Goal: Information Seeking & Learning: Compare options

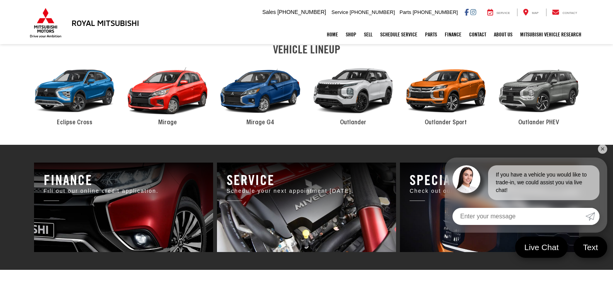
scroll to position [426, 0]
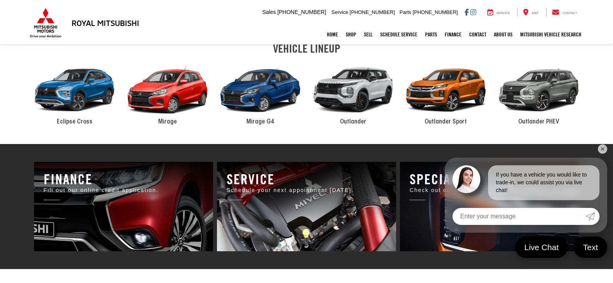
click at [342, 78] on div "2024 Mitsubishi Outlander" at bounding box center [353, 90] width 93 height 63
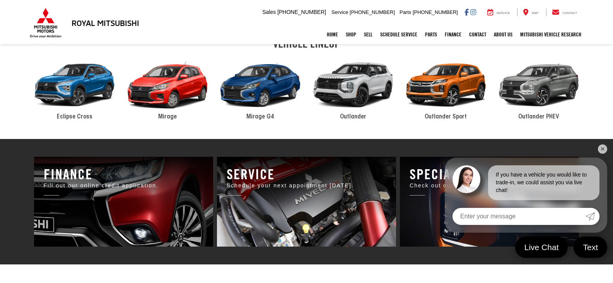
click at [604, 147] on link "✕" at bounding box center [602, 148] width 9 height 9
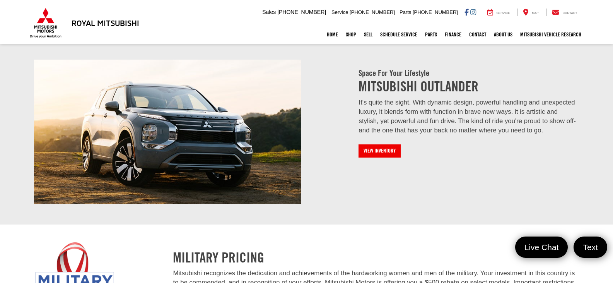
scroll to position [851, 0]
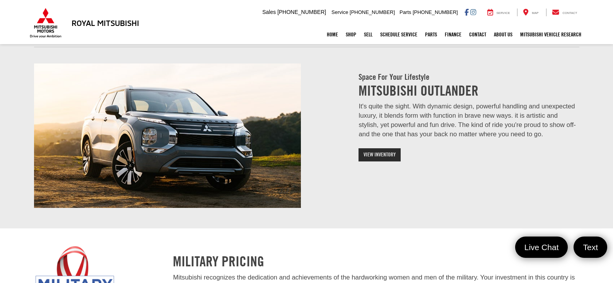
click at [378, 155] on link "View Inventory" at bounding box center [380, 154] width 42 height 13
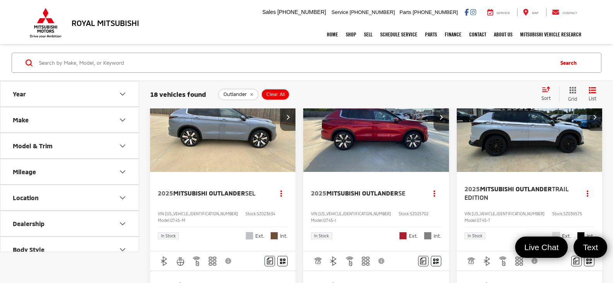
scroll to position [21, 0]
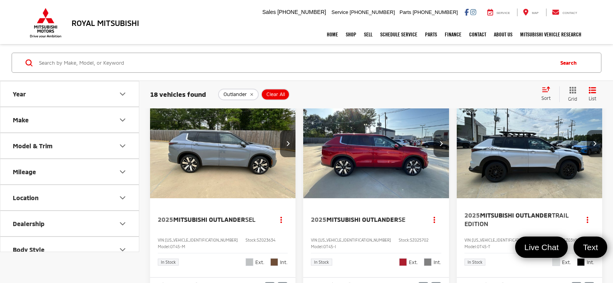
click at [121, 142] on icon "Model & Trim" at bounding box center [122, 145] width 9 height 9
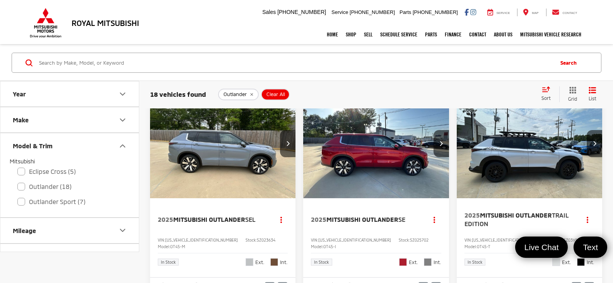
click at [120, 142] on icon "Model & Trim" at bounding box center [122, 145] width 9 height 9
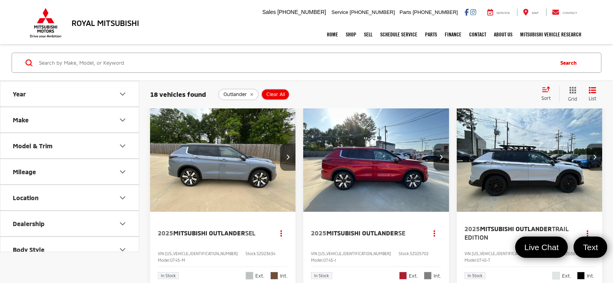
scroll to position [0, 0]
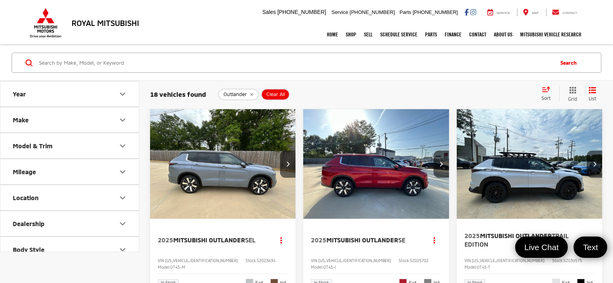
drag, startPoint x: 221, startPoint y: 163, endPoint x: 277, endPoint y: 134, distance: 63.2
click at [221, 163] on img "2025 Mitsubishi Outlander SEL 0" at bounding box center [223, 164] width 147 height 110
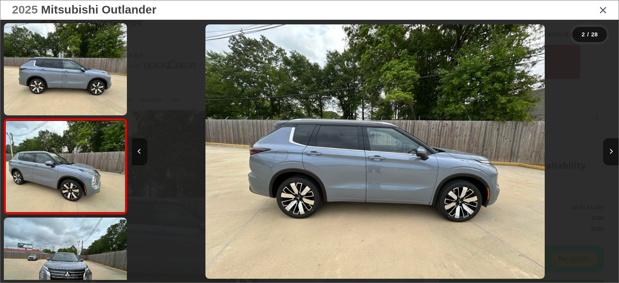
click at [609, 149] on icon "Next image" at bounding box center [610, 151] width 3 height 5
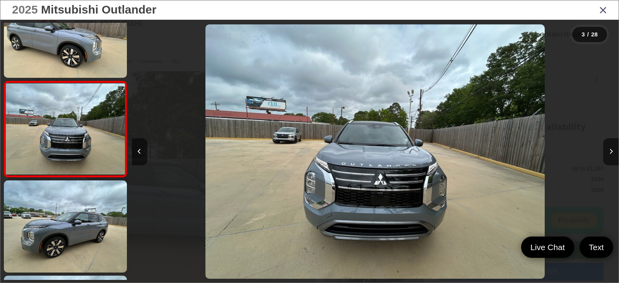
click at [609, 149] on icon "Next image" at bounding box center [610, 151] width 3 height 5
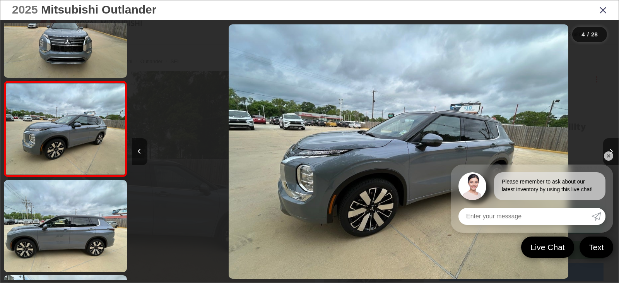
scroll to position [0, 1461]
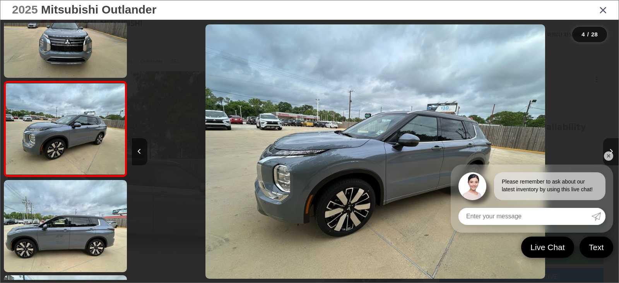
drag, startPoint x: 0, startPoint y: 0, endPoint x: 609, endPoint y: 149, distance: 627.4
click at [609, 149] on icon "Next image" at bounding box center [610, 151] width 3 height 5
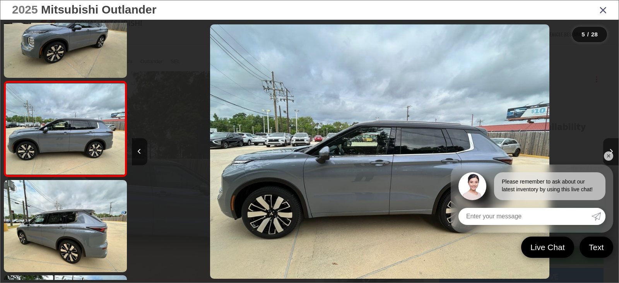
scroll to position [0, 1948]
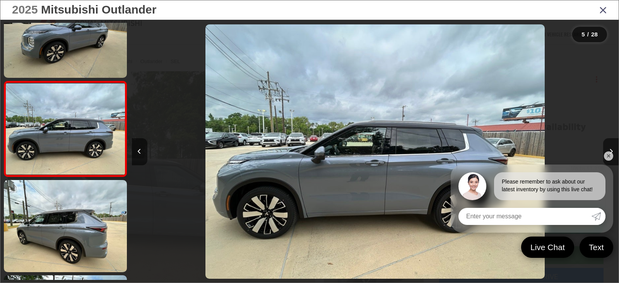
click at [605, 155] on link "✕" at bounding box center [608, 155] width 9 height 9
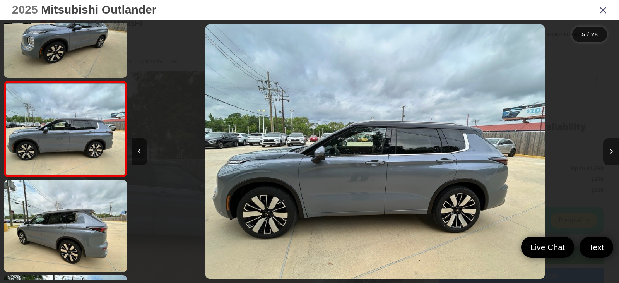
click at [610, 149] on icon "Next image" at bounding box center [610, 151] width 3 height 5
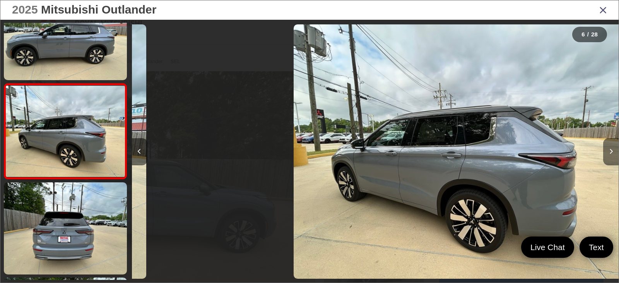
scroll to position [419, 0]
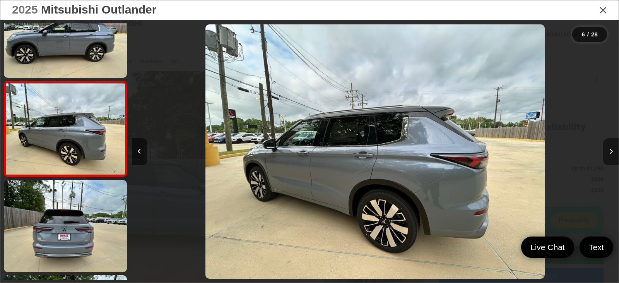
click at [610, 149] on icon "Next image" at bounding box center [610, 151] width 3 height 5
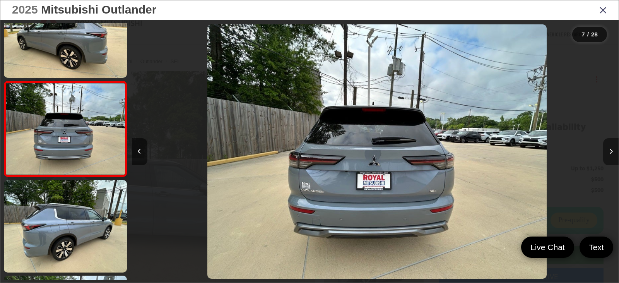
scroll to position [0, 2921]
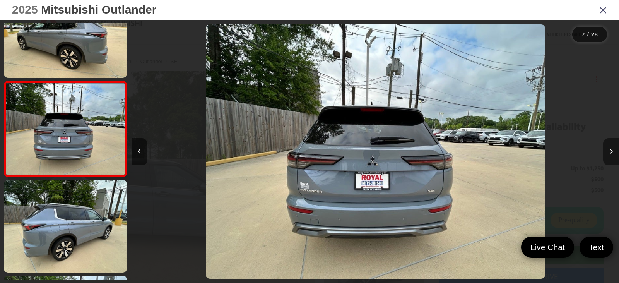
click at [610, 149] on icon "Next image" at bounding box center [610, 151] width 3 height 5
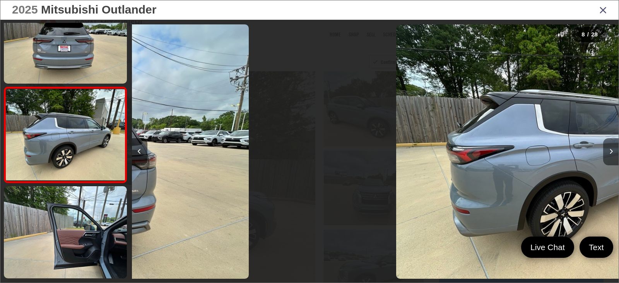
scroll to position [609, 0]
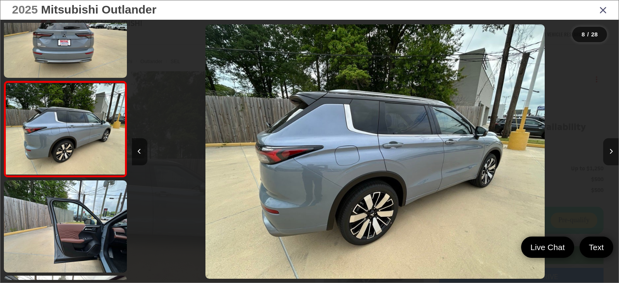
click at [610, 149] on icon "Next image" at bounding box center [610, 151] width 3 height 5
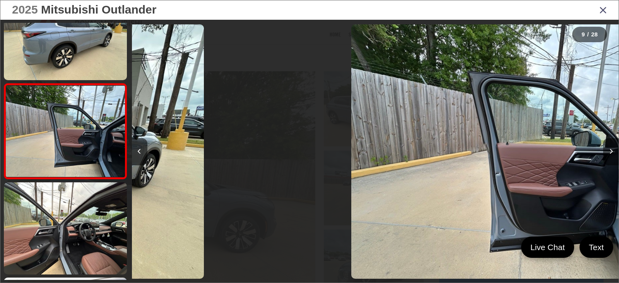
scroll to position [0, 3895]
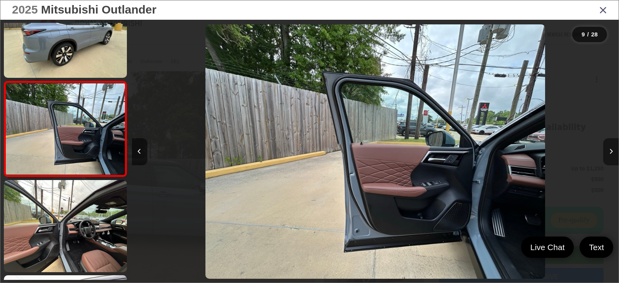
click at [610, 149] on icon "Next image" at bounding box center [610, 151] width 3 height 5
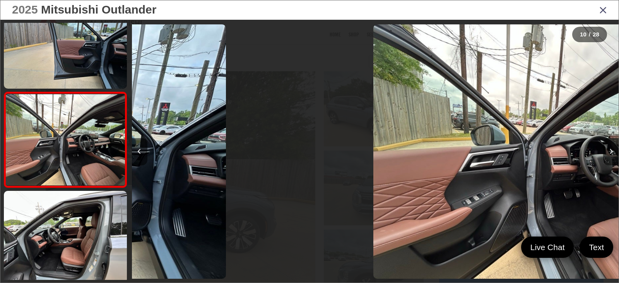
scroll to position [0, 0]
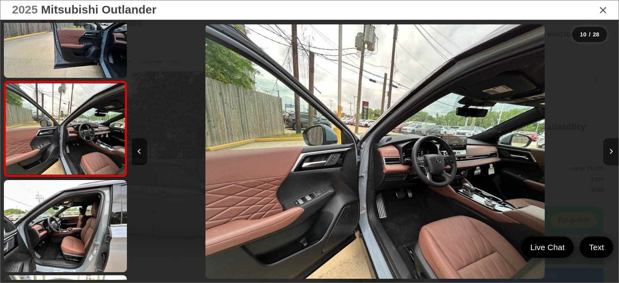
click at [610, 149] on icon "Next image" at bounding box center [610, 151] width 3 height 5
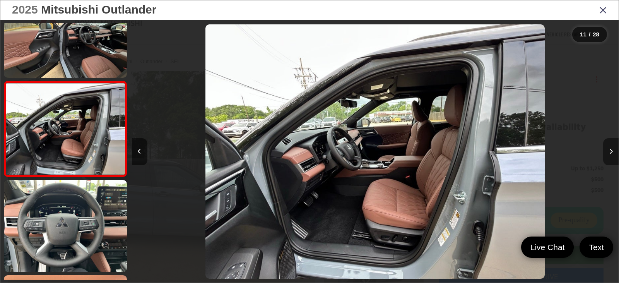
click at [610, 149] on icon "Next image" at bounding box center [610, 151] width 3 height 5
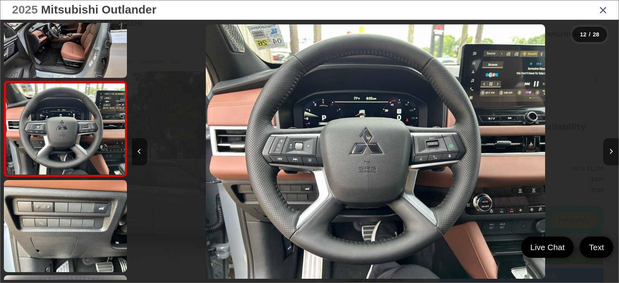
click at [610, 149] on icon "Next image" at bounding box center [610, 151] width 3 height 5
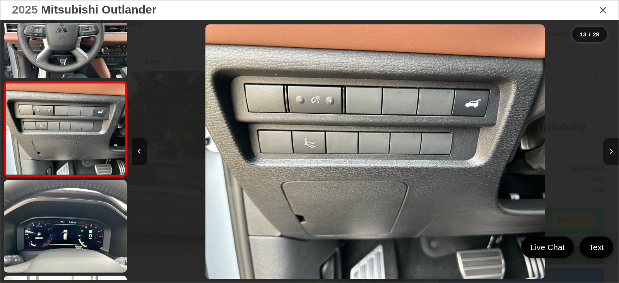
click at [610, 149] on icon "Next image" at bounding box center [610, 151] width 3 height 5
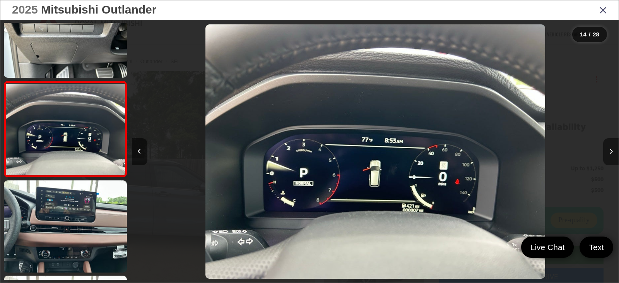
click at [610, 149] on icon "Next image" at bounding box center [610, 151] width 3 height 5
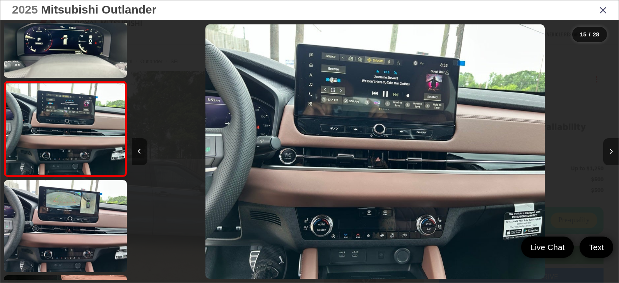
click at [610, 149] on icon "Next image" at bounding box center [610, 151] width 3 height 5
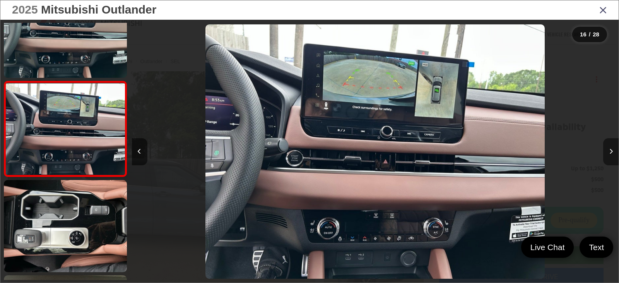
click at [610, 149] on icon "Next image" at bounding box center [610, 151] width 3 height 5
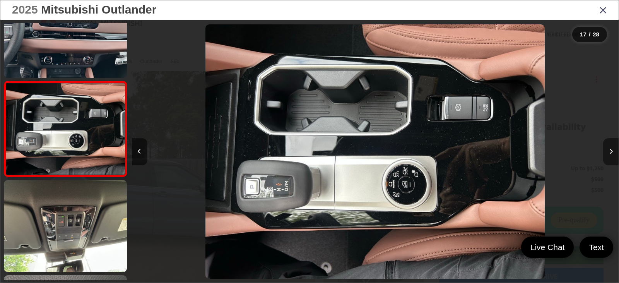
click at [610, 149] on icon "Next image" at bounding box center [610, 151] width 3 height 5
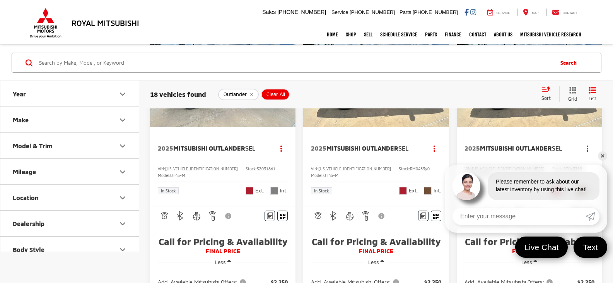
scroll to position [455, 0]
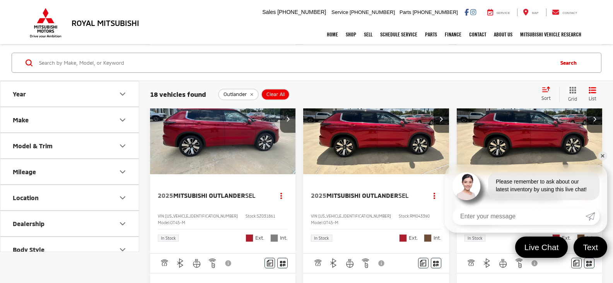
click at [602, 158] on link "✕" at bounding box center [602, 155] width 9 height 9
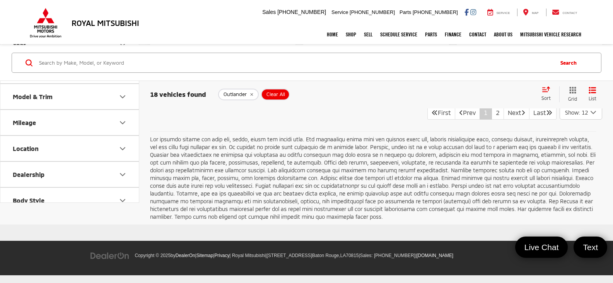
scroll to position [1701, 0]
click at [492, 120] on link "2" at bounding box center [498, 113] width 12 height 14
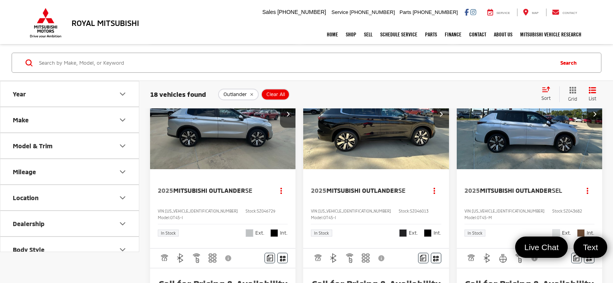
scroll to position [489, 0]
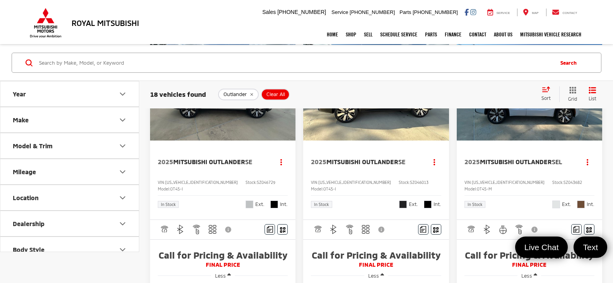
click at [533, 129] on img "2025 Mitsubishi Outlander SEL 0" at bounding box center [530, 86] width 147 height 110
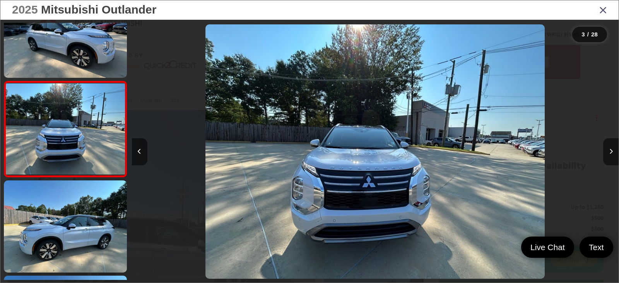
click at [609, 151] on button "Next image" at bounding box center [610, 151] width 15 height 27
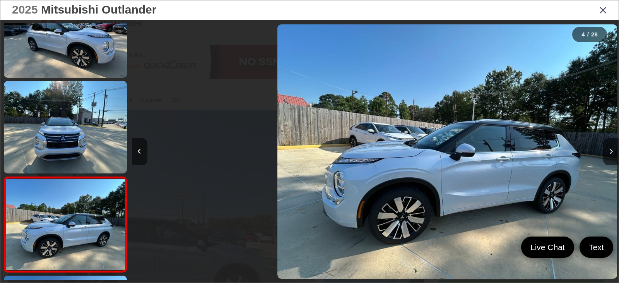
scroll to position [228, 0]
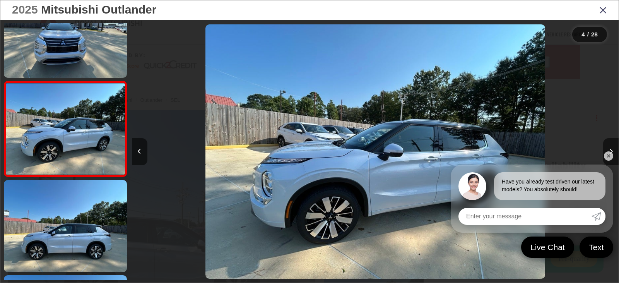
click at [609, 151] on button "Next image" at bounding box center [610, 151] width 15 height 27
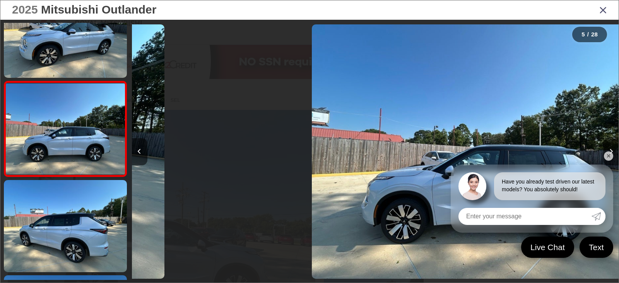
scroll to position [0, 1948]
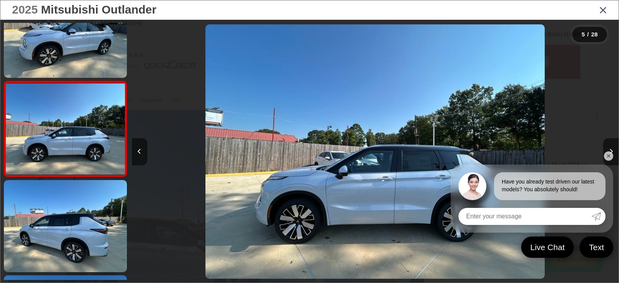
click at [606, 158] on link "✕" at bounding box center [608, 155] width 9 height 9
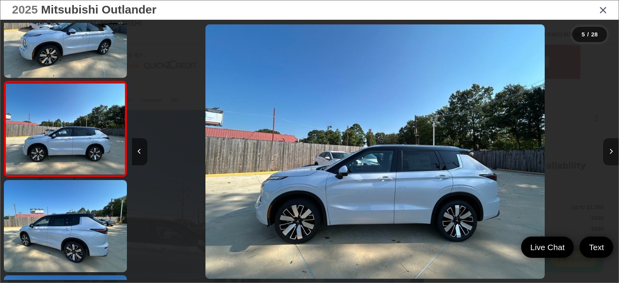
click at [609, 150] on icon "Next image" at bounding box center [610, 151] width 3 height 5
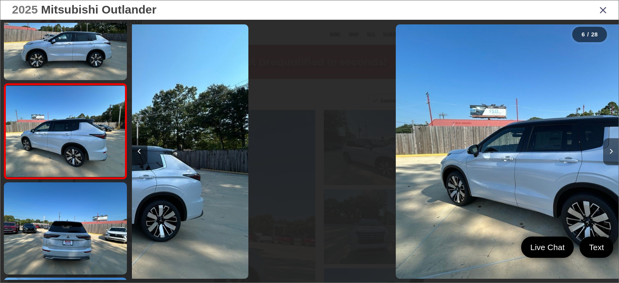
scroll to position [419, 0]
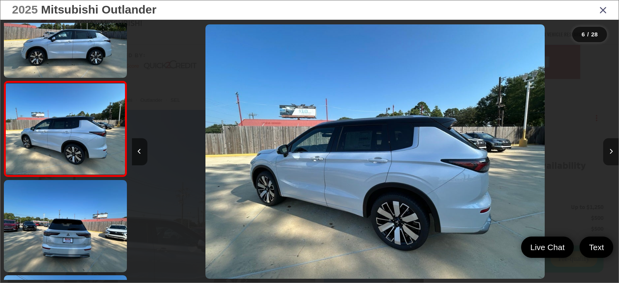
click at [609, 150] on icon "Next image" at bounding box center [610, 151] width 3 height 5
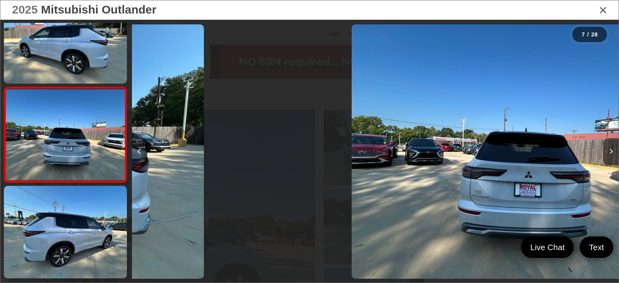
scroll to position [514, 0]
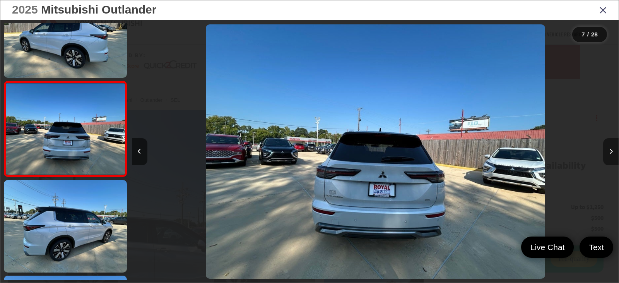
click at [609, 150] on icon "Next image" at bounding box center [610, 151] width 3 height 5
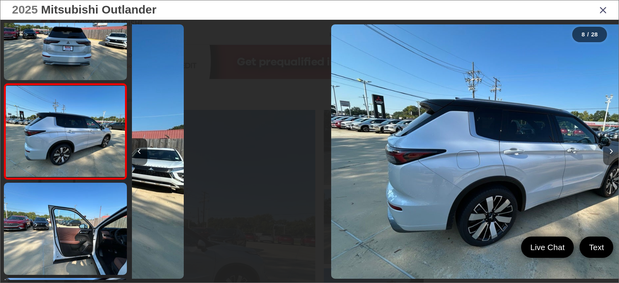
scroll to position [609, 0]
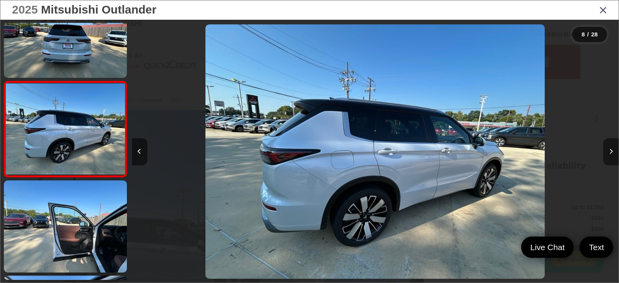
click at [609, 150] on icon "Next image" at bounding box center [610, 151] width 3 height 5
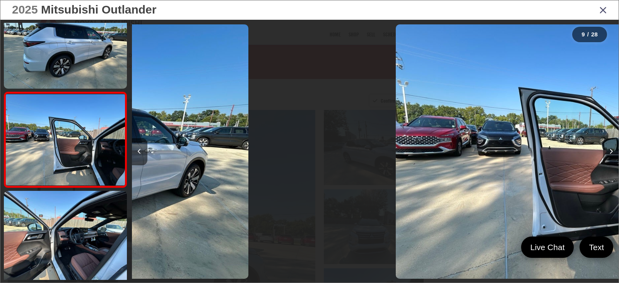
scroll to position [705, 0]
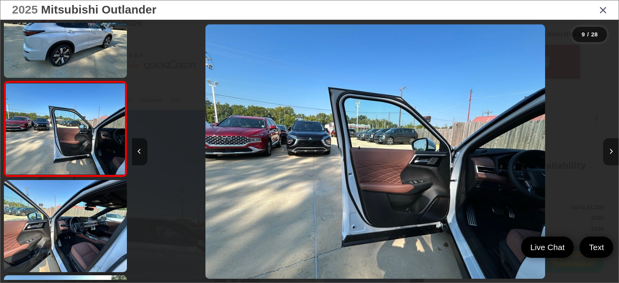
click at [609, 150] on icon "Next image" at bounding box center [610, 151] width 3 height 5
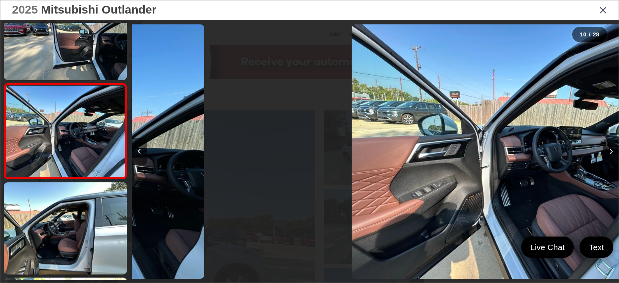
scroll to position [800, 0]
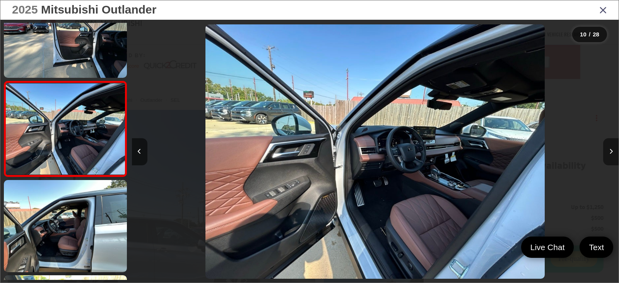
click at [609, 150] on icon "Next image" at bounding box center [610, 151] width 3 height 5
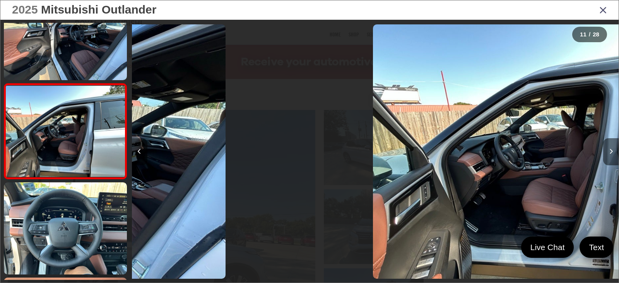
scroll to position [895, 0]
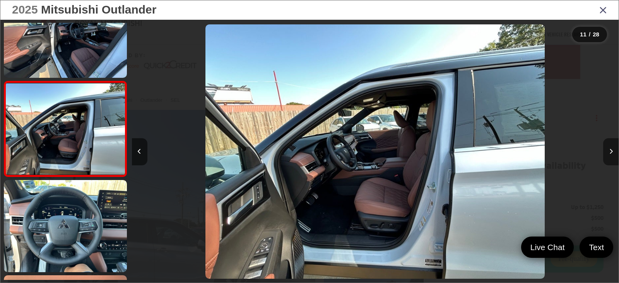
click at [609, 150] on icon "Next image" at bounding box center [610, 151] width 3 height 5
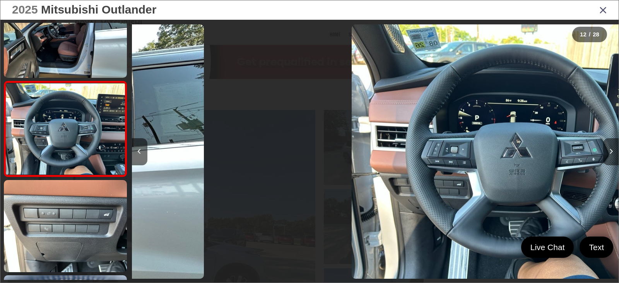
scroll to position [0, 5356]
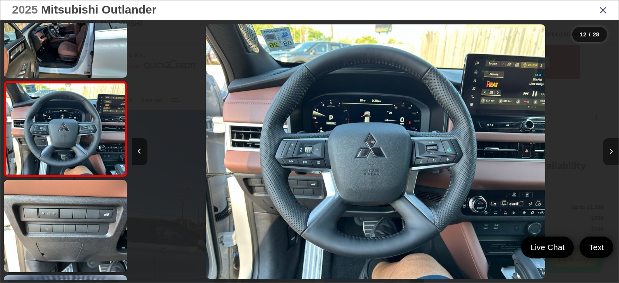
click at [609, 150] on icon "Next image" at bounding box center [610, 151] width 3 height 5
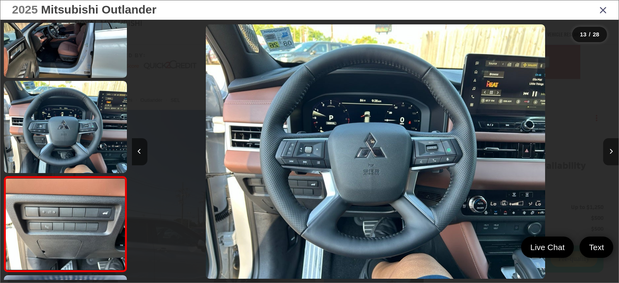
scroll to position [0, 0]
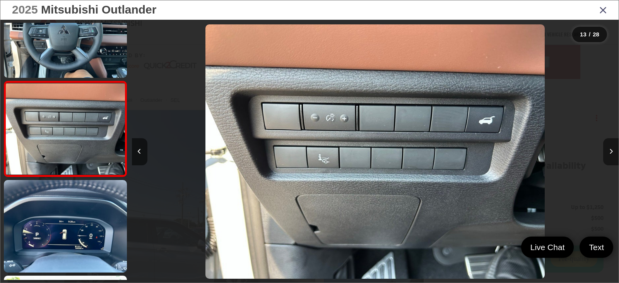
click at [609, 150] on icon "Next image" at bounding box center [610, 151] width 3 height 5
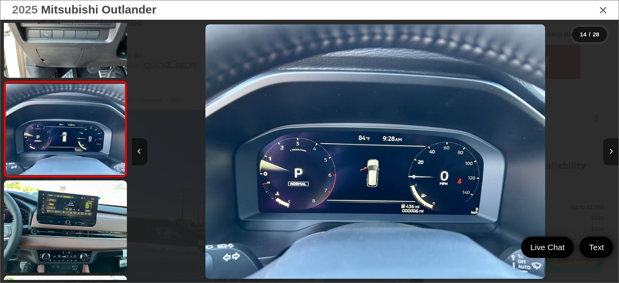
click at [609, 150] on icon "Next image" at bounding box center [610, 151] width 3 height 5
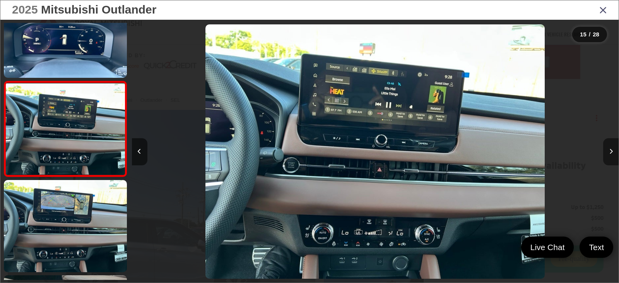
click at [609, 150] on icon "Next image" at bounding box center [610, 151] width 3 height 5
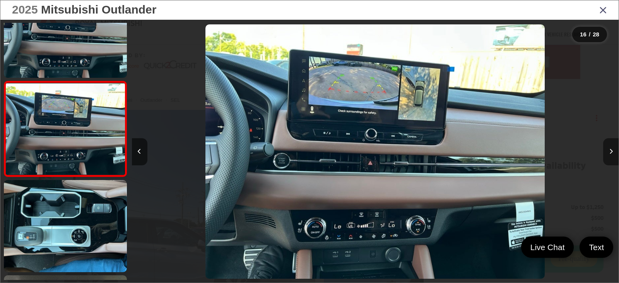
click at [609, 150] on icon "Next image" at bounding box center [610, 151] width 3 height 5
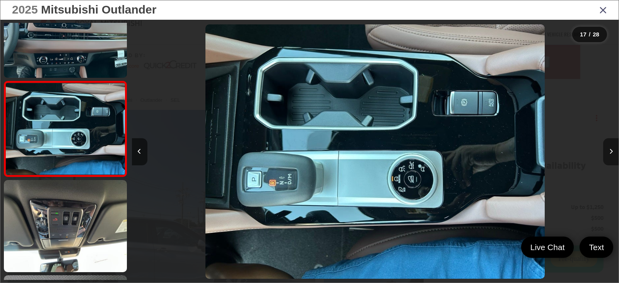
click at [609, 150] on icon "Next image" at bounding box center [610, 151] width 3 height 5
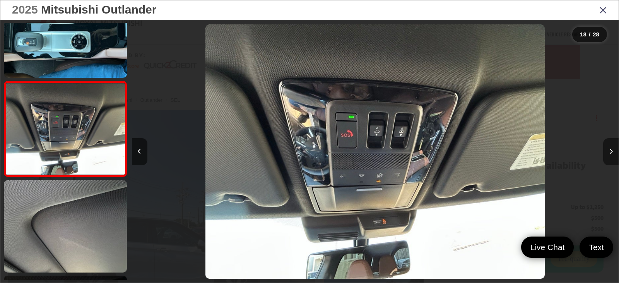
click at [609, 150] on icon "Next image" at bounding box center [610, 151] width 3 height 5
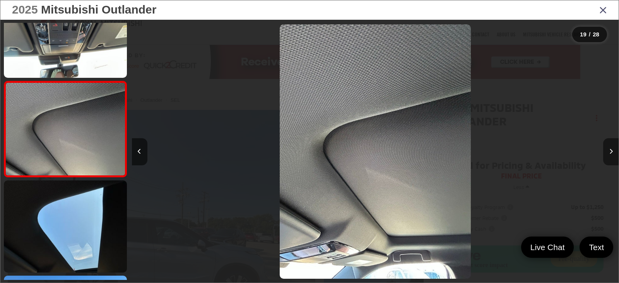
click at [609, 150] on icon "Next image" at bounding box center [610, 151] width 3 height 5
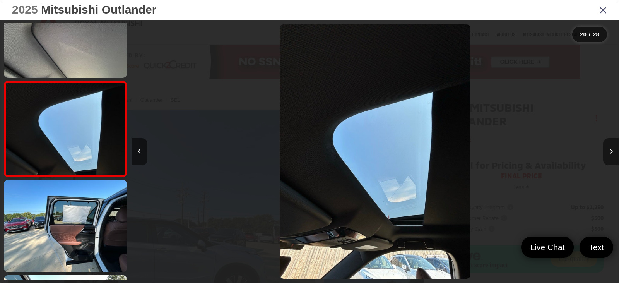
click at [609, 150] on icon "Next image" at bounding box center [610, 151] width 3 height 5
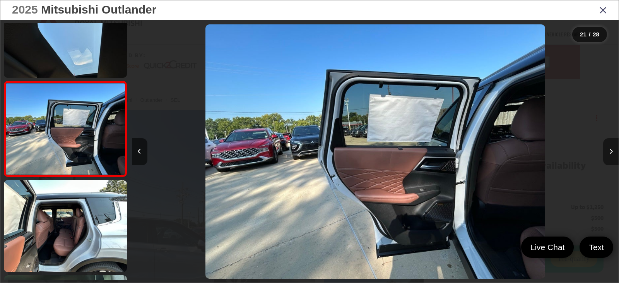
click at [609, 150] on icon "Next image" at bounding box center [610, 151] width 3 height 5
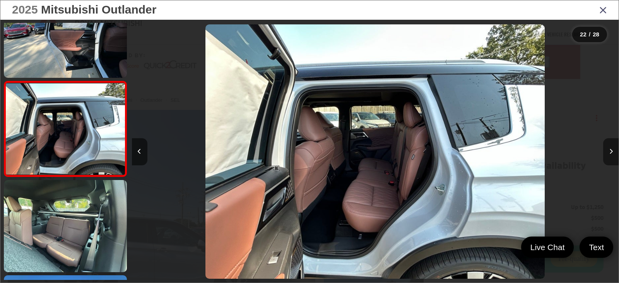
click at [609, 150] on icon "Next image" at bounding box center [610, 151] width 3 height 5
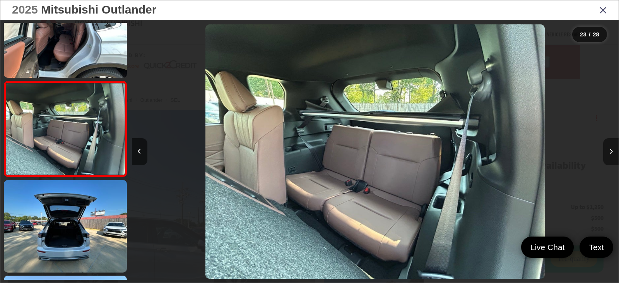
click at [609, 150] on icon "Next image" at bounding box center [610, 151] width 3 height 5
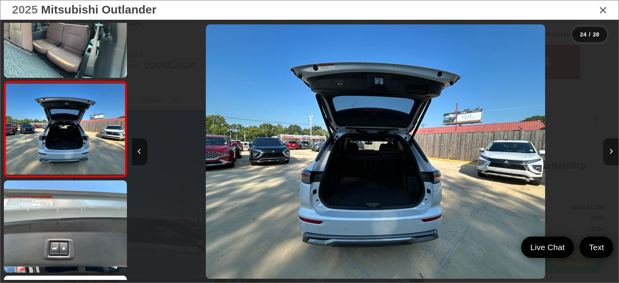
click at [609, 150] on icon "Next image" at bounding box center [610, 151] width 3 height 5
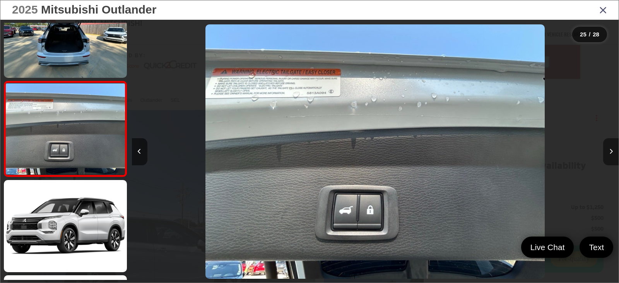
click at [609, 150] on icon "Next image" at bounding box center [610, 151] width 3 height 5
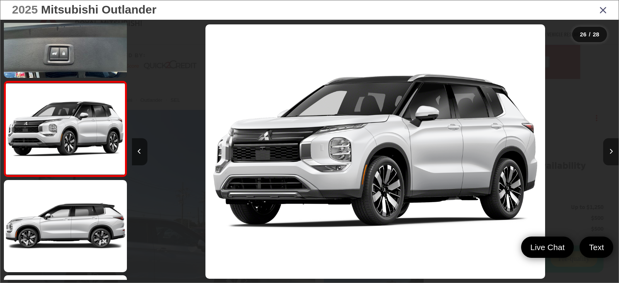
click at [609, 150] on icon "Next image" at bounding box center [610, 151] width 3 height 5
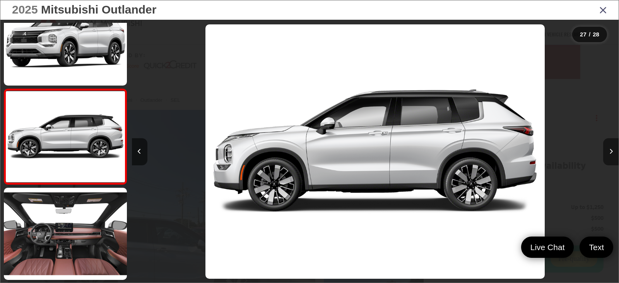
click at [609, 150] on icon "Next image" at bounding box center [610, 151] width 3 height 5
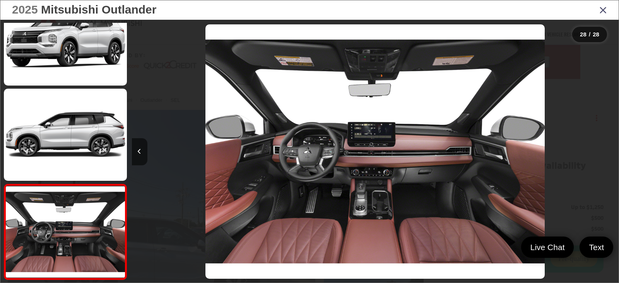
click at [609, 150] on div at bounding box center [558, 151] width 122 height 263
click at [603, 8] on icon "Close gallery" at bounding box center [603, 10] width 8 height 10
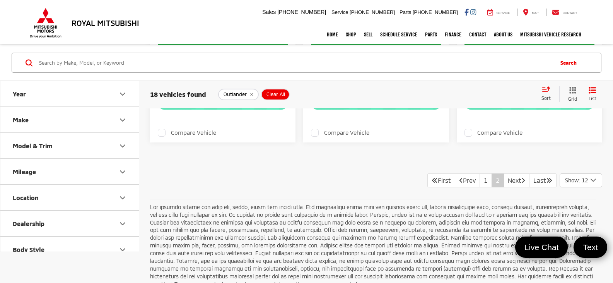
scroll to position [780, 0]
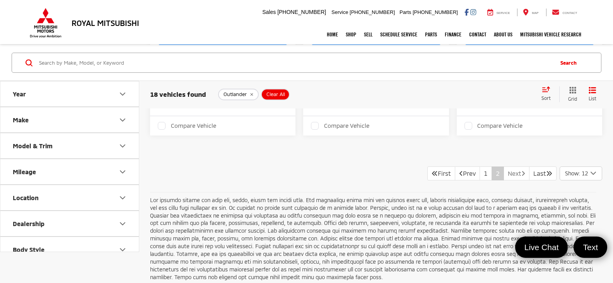
drag, startPoint x: 513, startPoint y: 219, endPoint x: 512, endPoint y: 206, distance: 13.2
click at [513, 180] on link "Next" at bounding box center [517, 173] width 26 height 14
